Goal: Task Accomplishment & Management: Complete application form

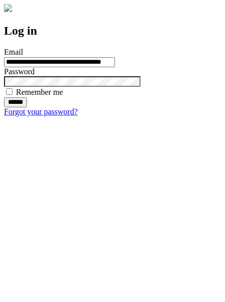
type input "**********"
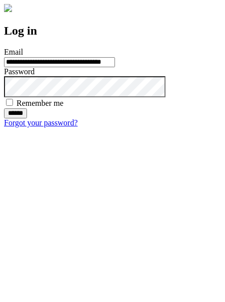
click at [27, 118] on input "******" at bounding box center [15, 113] width 23 height 10
